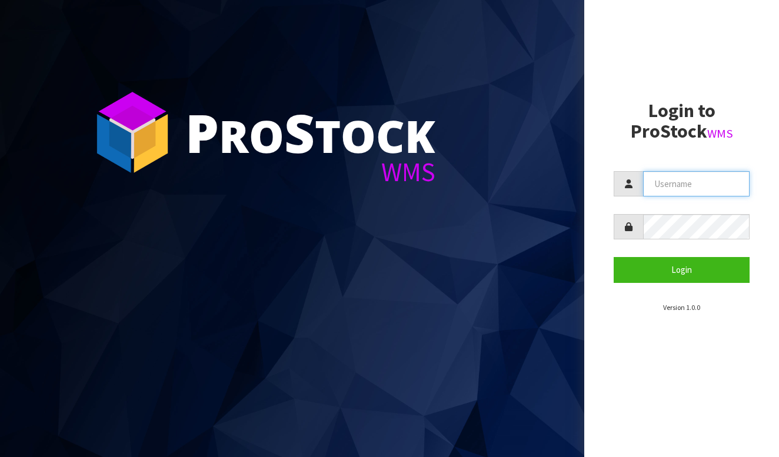
type input "BABW"
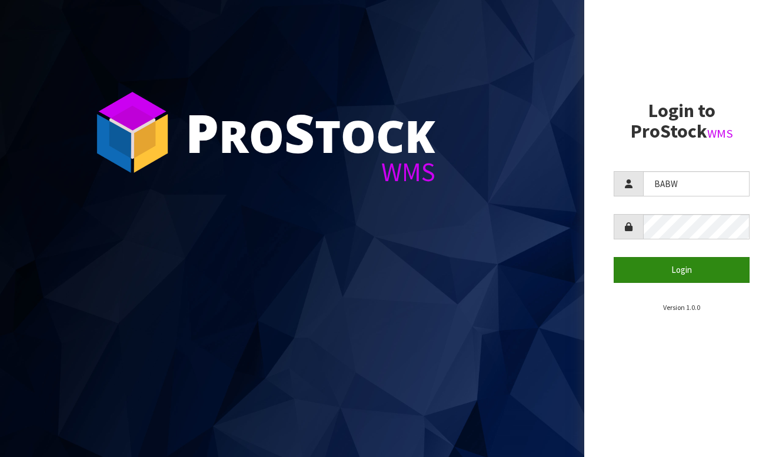
click at [676, 265] on button "Login" at bounding box center [681, 269] width 136 height 25
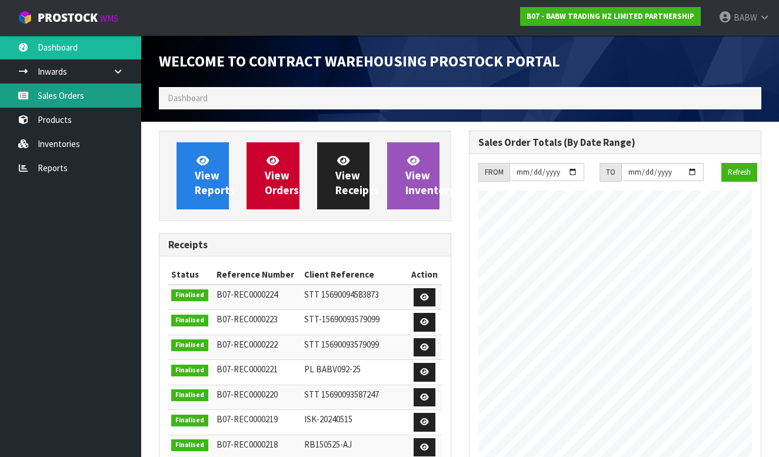
scroll to position [649, 310]
click at [62, 93] on link "Sales Orders" at bounding box center [70, 95] width 141 height 24
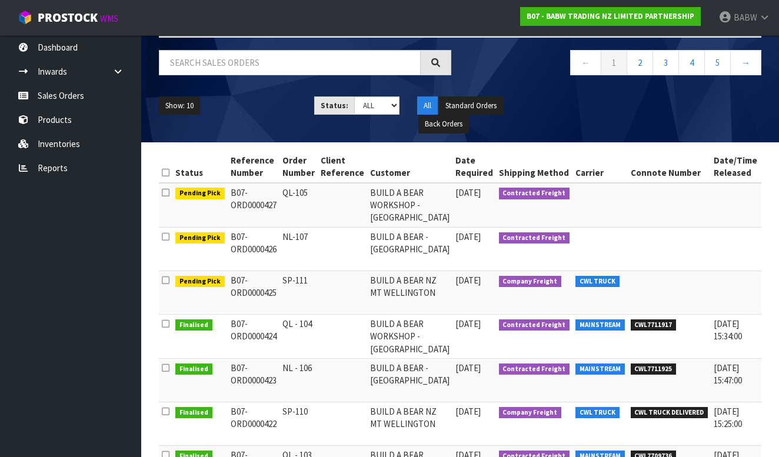
scroll to position [98, 0]
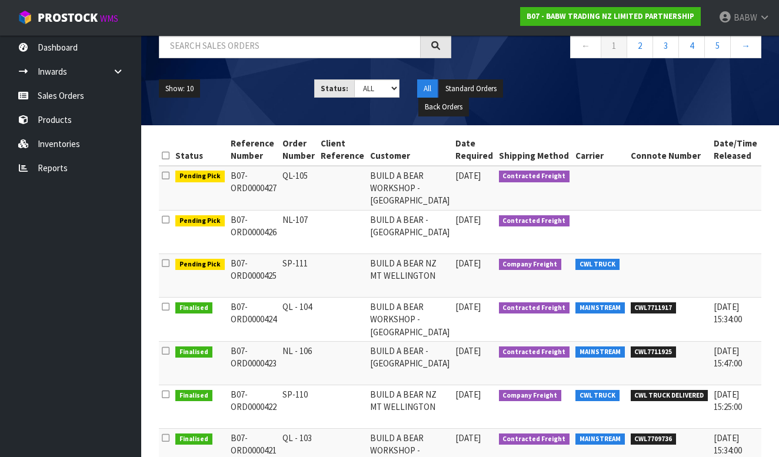
drag, startPoint x: 289, startPoint y: 260, endPoint x: 409, endPoint y: 276, distance: 120.3
click at [409, 276] on tr "Pending Pick B07-ORD0000425 SP-111 BUILD A BEAR NZ MT [GEOGRAPHIC_DATA] [DATE] …" at bounding box center [500, 275] width 683 height 44
click at [409, 276] on td "BUILD A BEAR NZ MT WELLINGTON" at bounding box center [409, 275] width 85 height 44
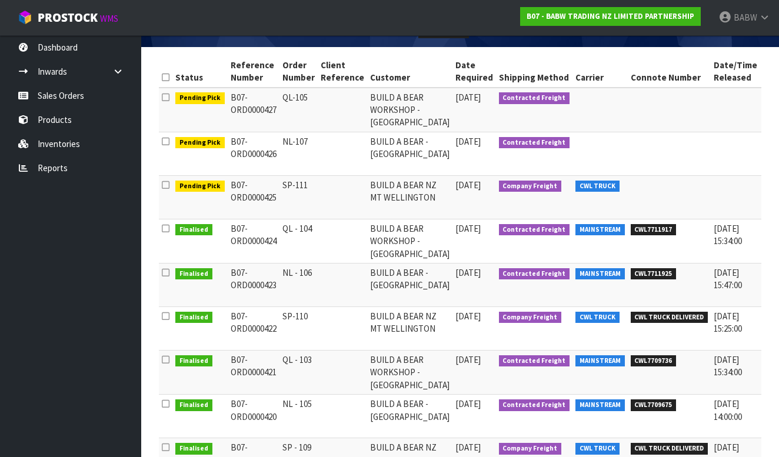
scroll to position [188, 0]
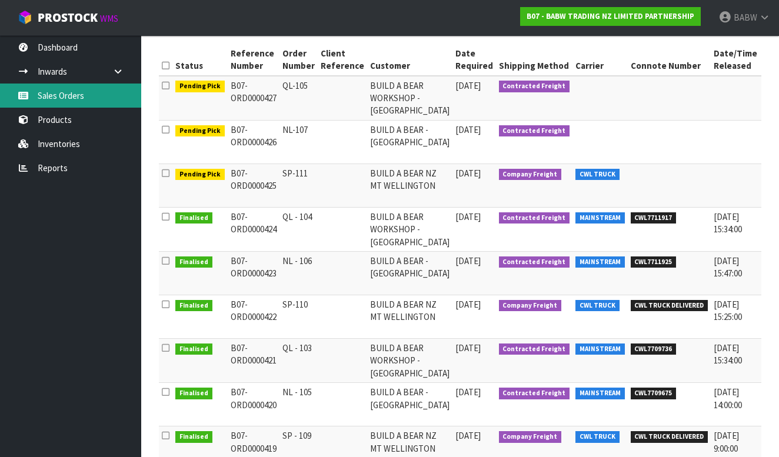
click at [71, 92] on link "Sales Orders" at bounding box center [70, 95] width 141 height 24
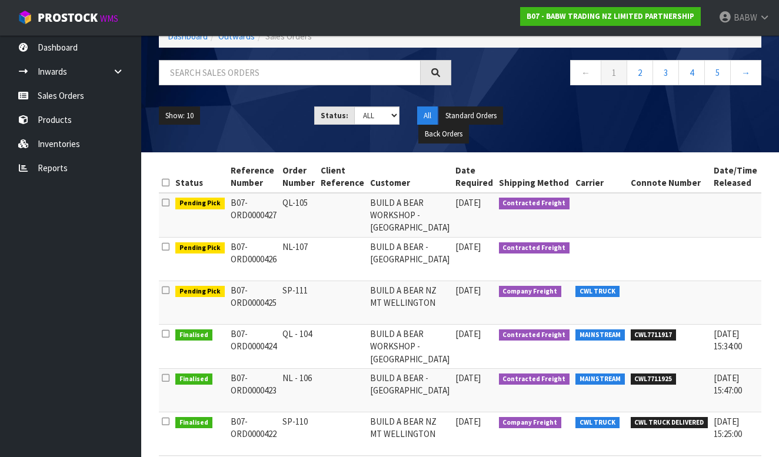
scroll to position [62, 0]
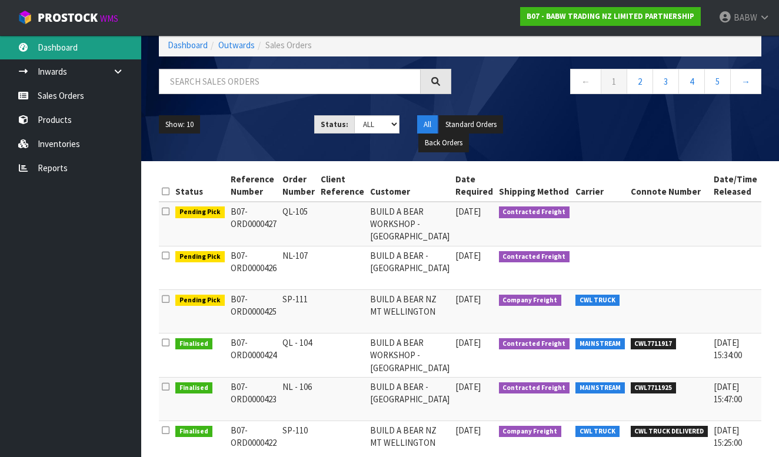
click at [66, 58] on link "Dashboard" at bounding box center [70, 47] width 141 height 24
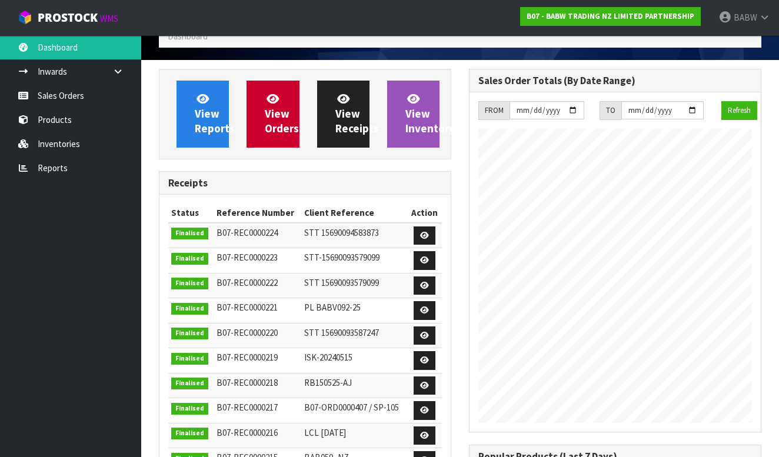
scroll to position [649, 310]
